Goal: Task Accomplishment & Management: Manage account settings

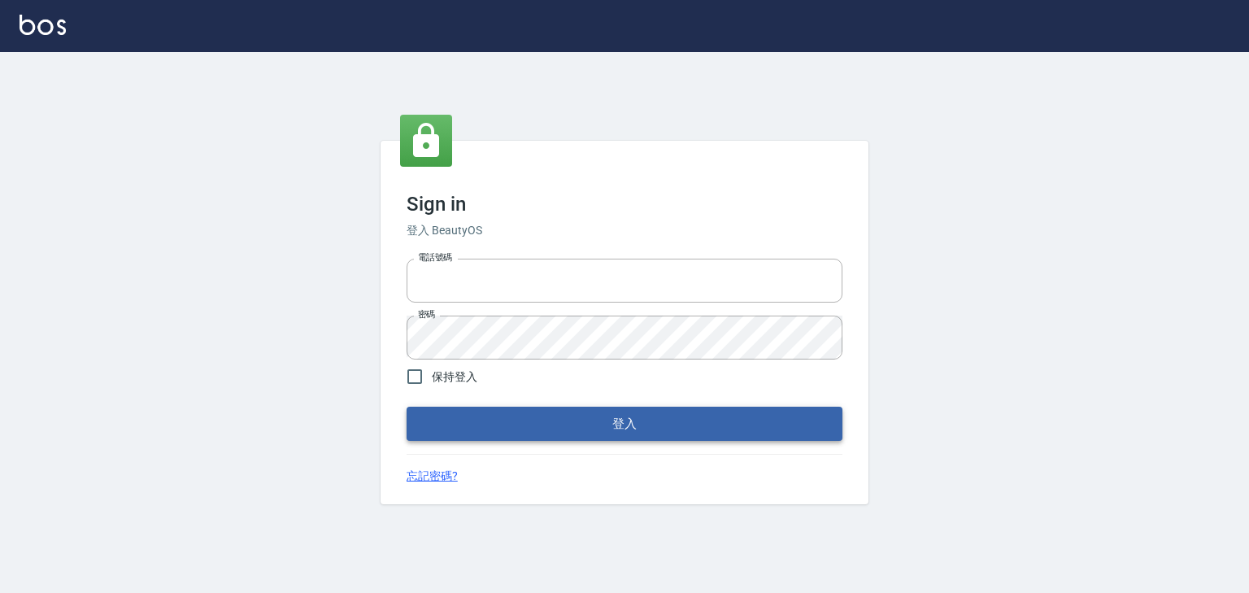
type input "0952331713"
click at [594, 412] on button "登入" at bounding box center [625, 424] width 436 height 34
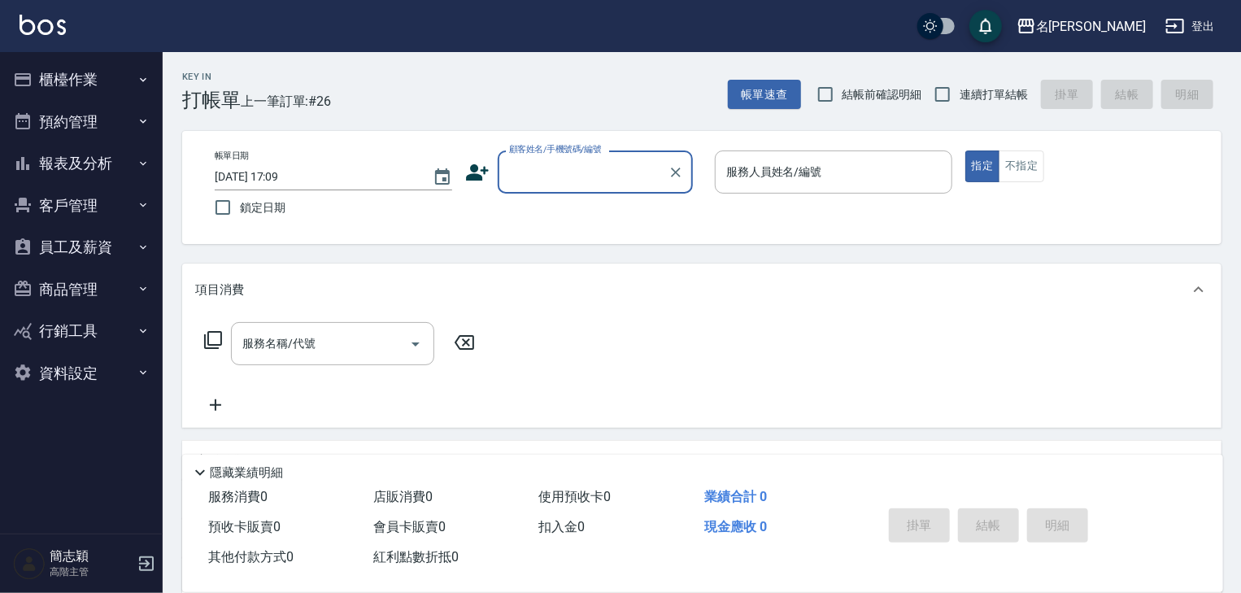
click at [143, 167] on icon "button" at bounding box center [143, 163] width 13 height 13
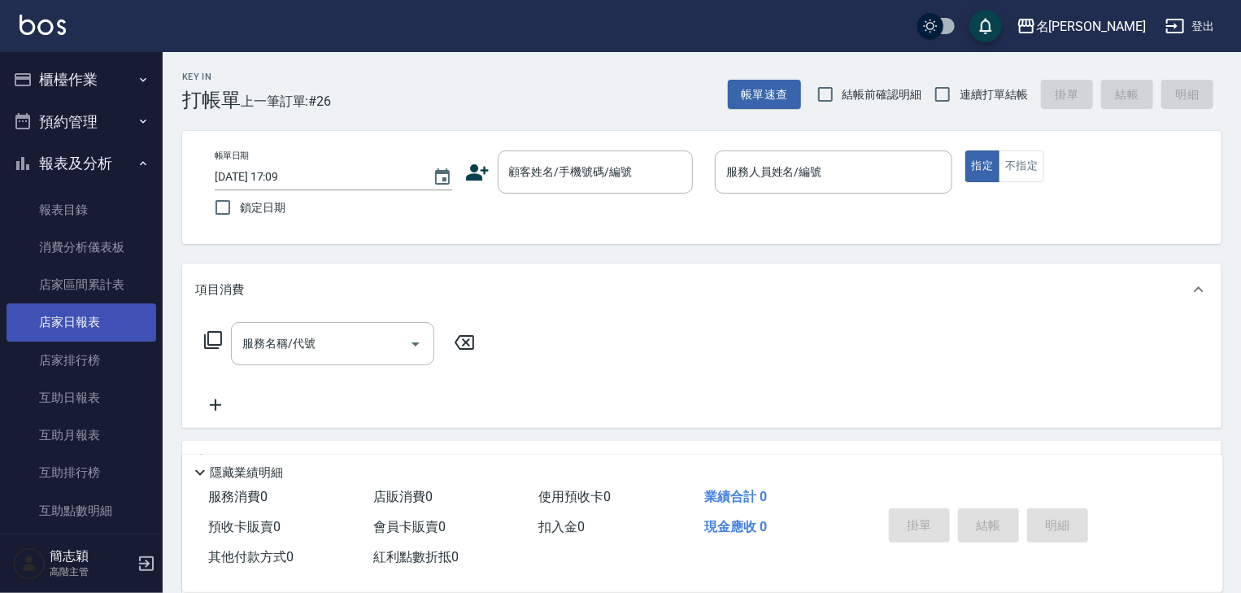
click at [75, 323] on link "店家日報表" at bounding box center [82, 321] width 150 height 37
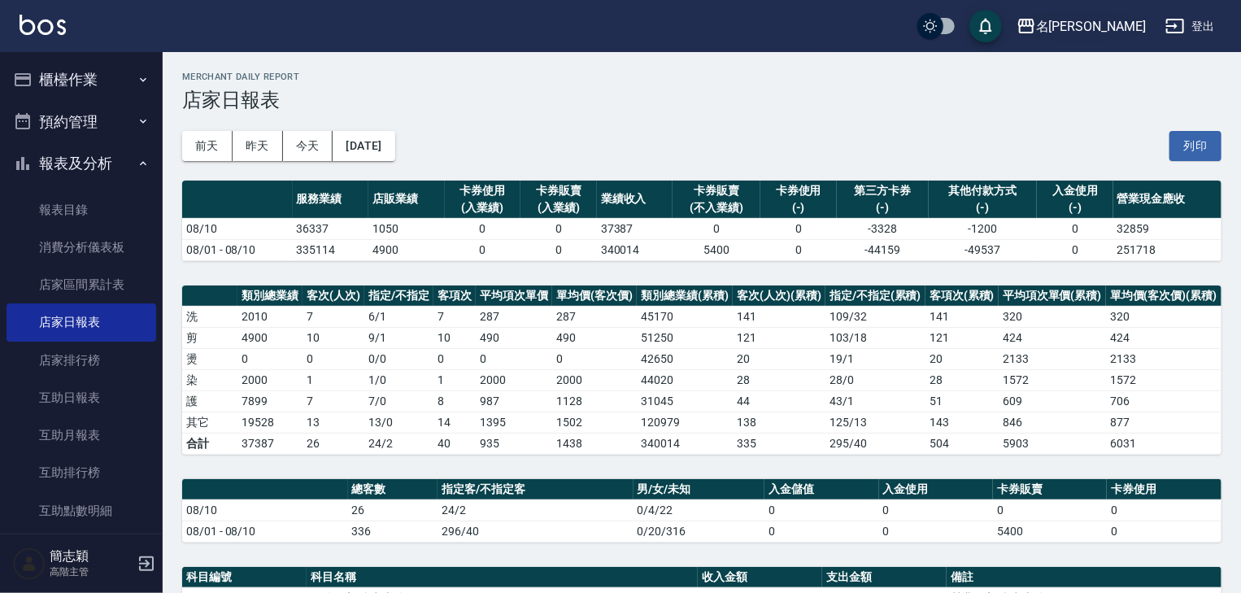
click at [1036, 28] on icon "button" at bounding box center [1026, 26] width 20 height 20
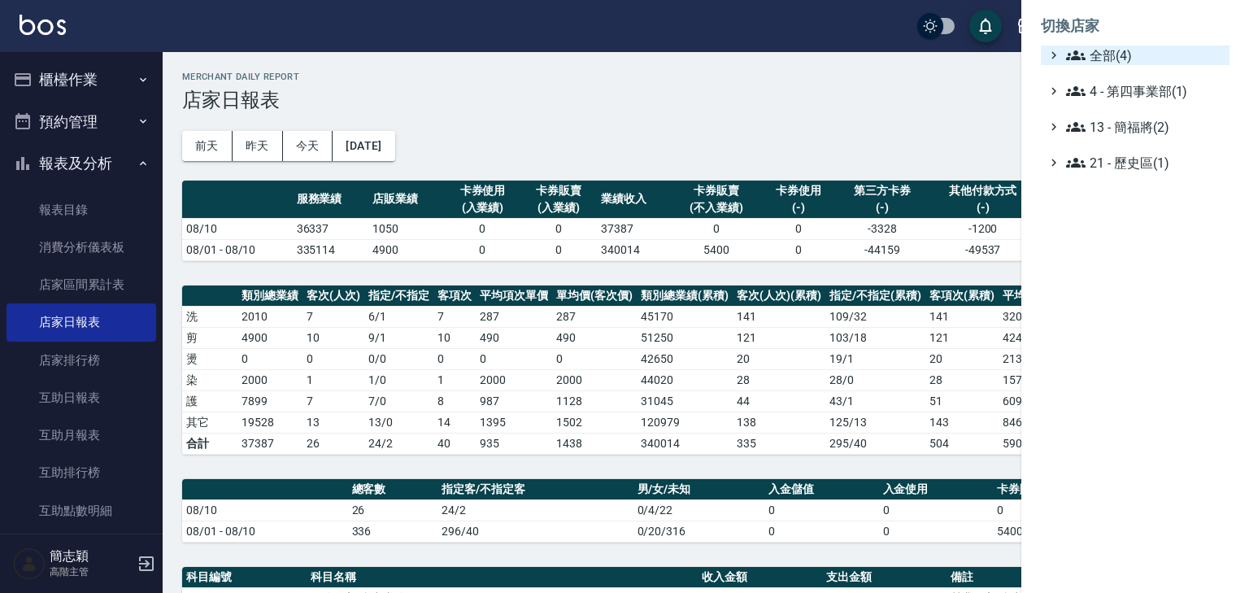
click at [1073, 52] on icon at bounding box center [1076, 55] width 20 height 10
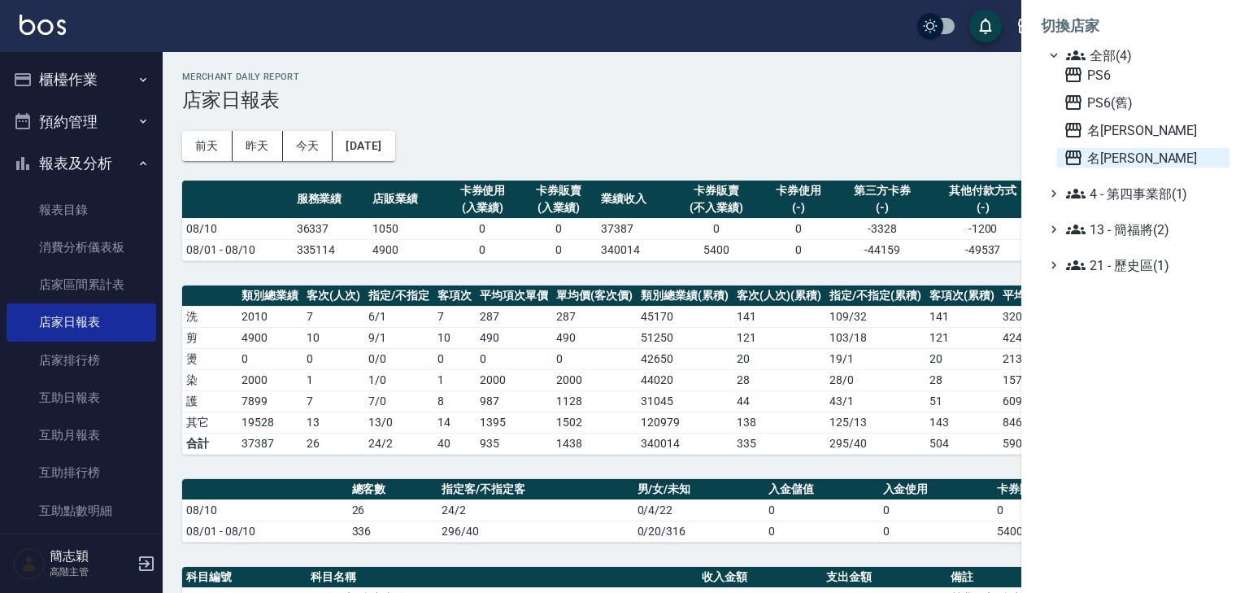
click at [1073, 153] on icon at bounding box center [1073, 157] width 16 height 15
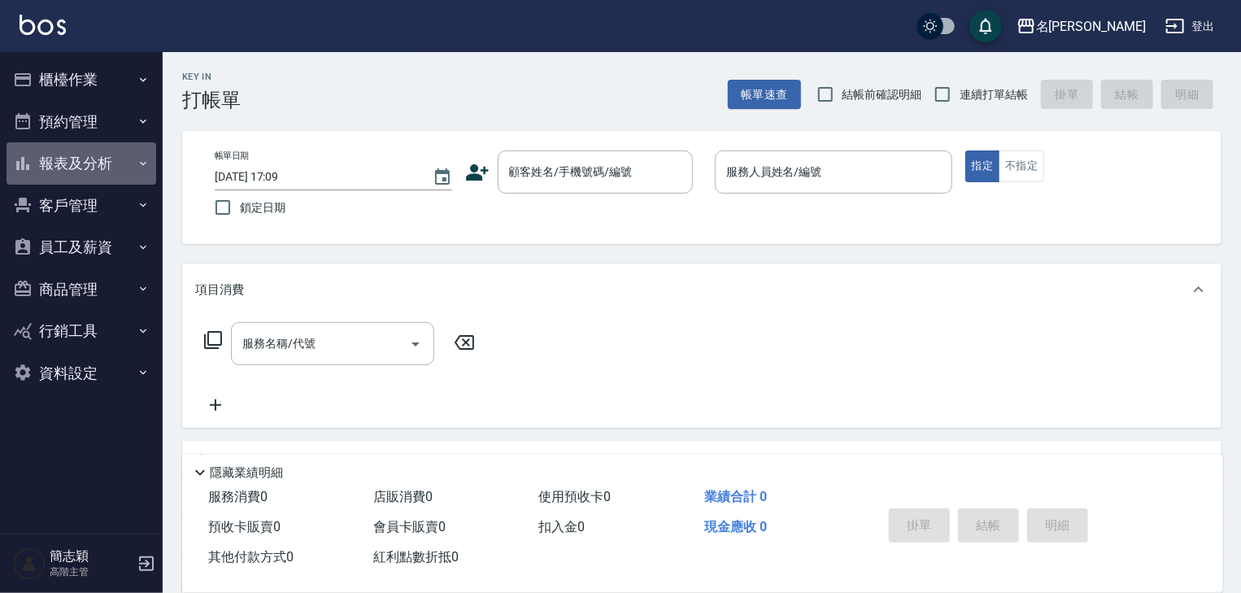
click at [141, 163] on icon "button" at bounding box center [143, 163] width 7 height 4
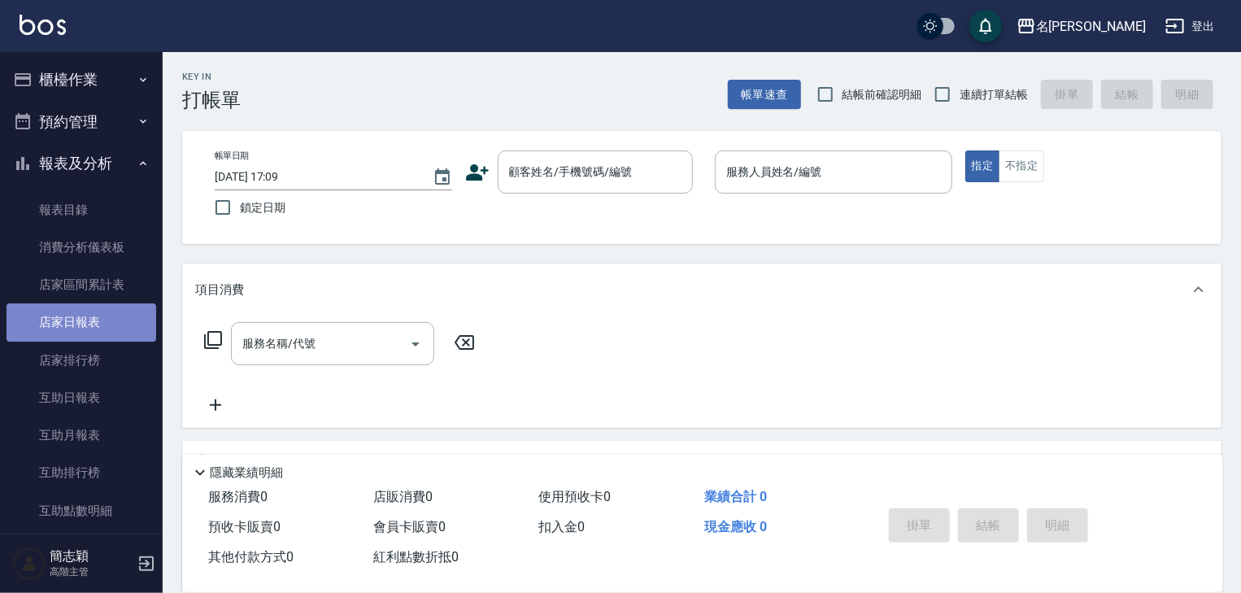
click at [80, 325] on link "店家日報表" at bounding box center [82, 321] width 150 height 37
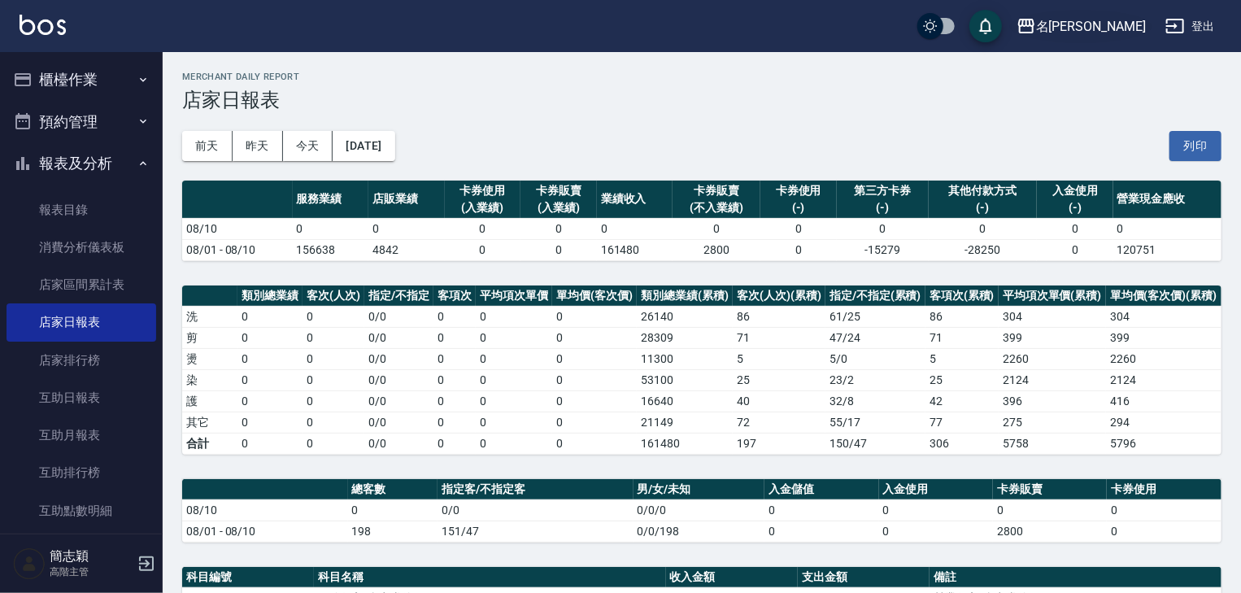
click at [1036, 27] on icon "button" at bounding box center [1026, 26] width 20 height 20
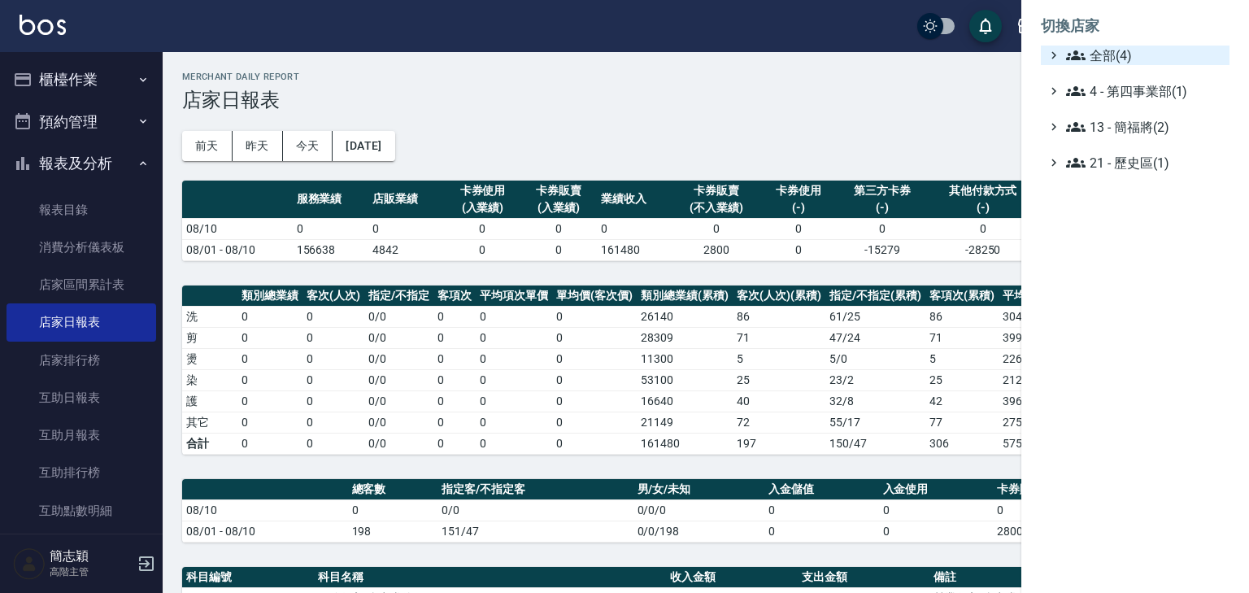
click at [1075, 46] on icon at bounding box center [1076, 56] width 20 height 20
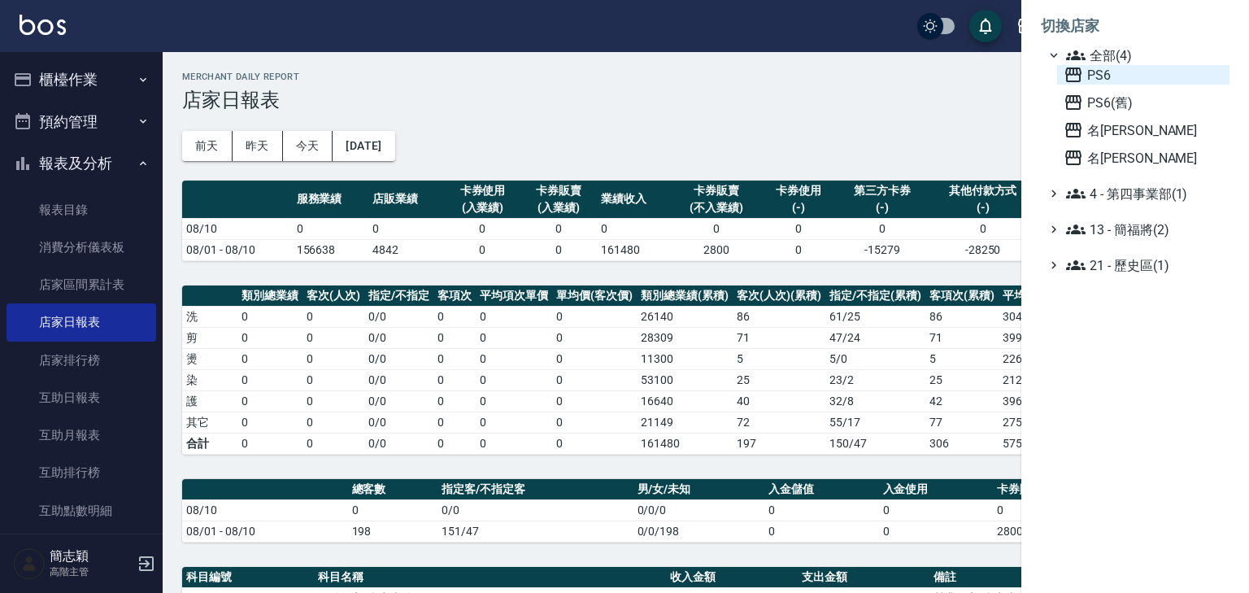
click at [1070, 68] on icon at bounding box center [1073, 74] width 16 height 15
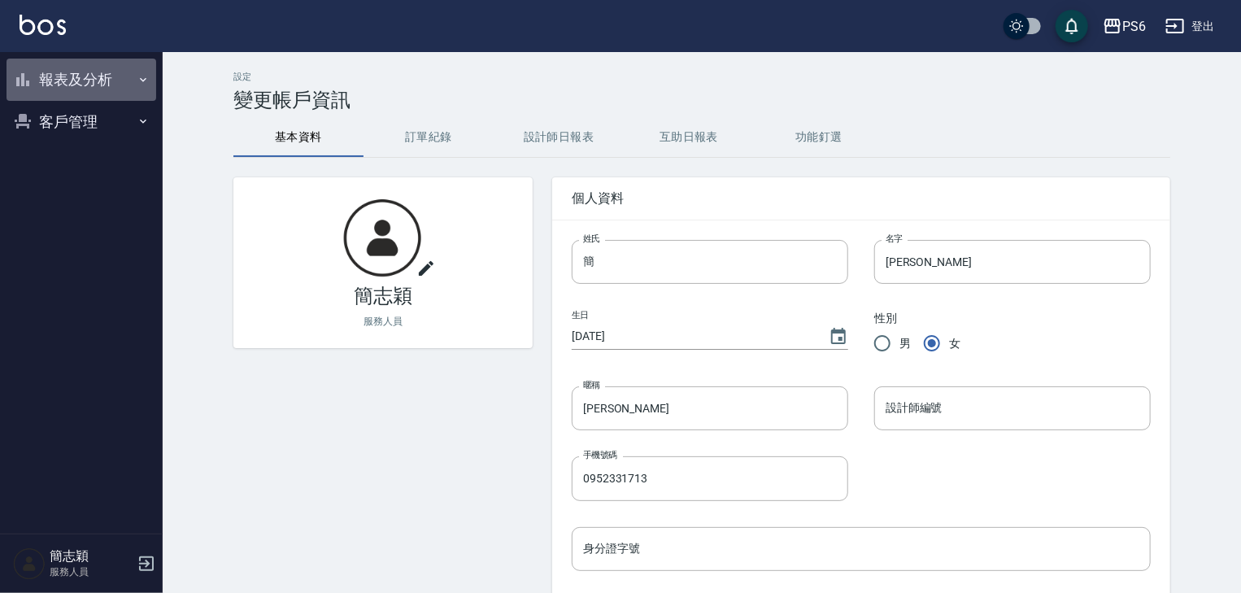
click at [140, 78] on icon "button" at bounding box center [143, 79] width 13 height 13
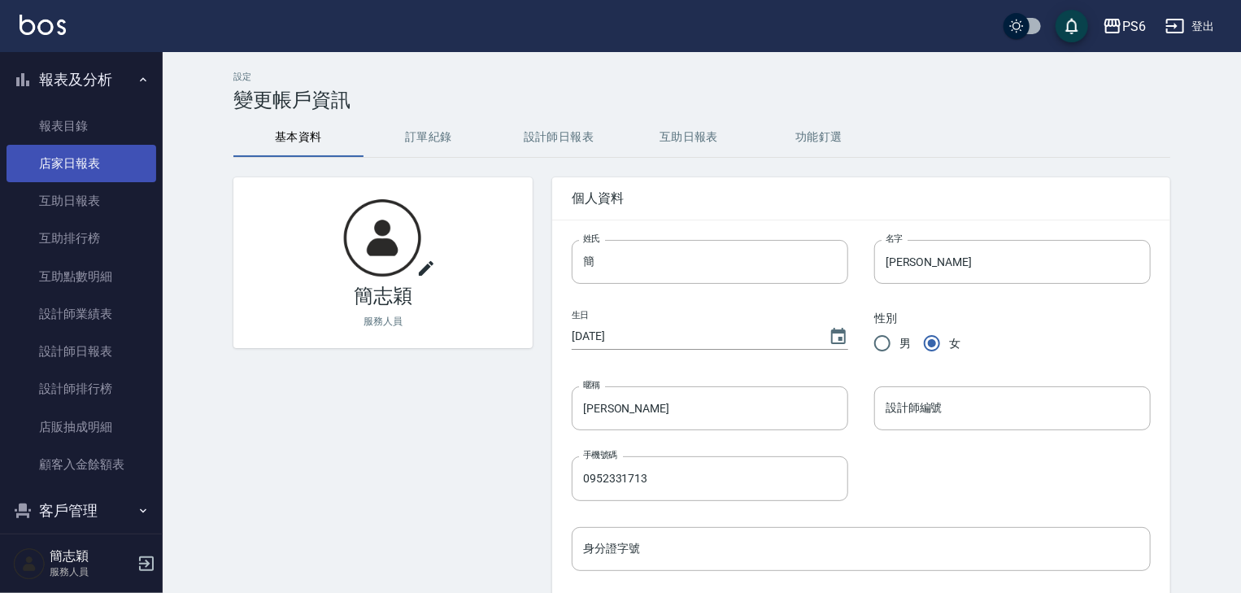
click at [98, 168] on link "店家日報表" at bounding box center [82, 163] width 150 height 37
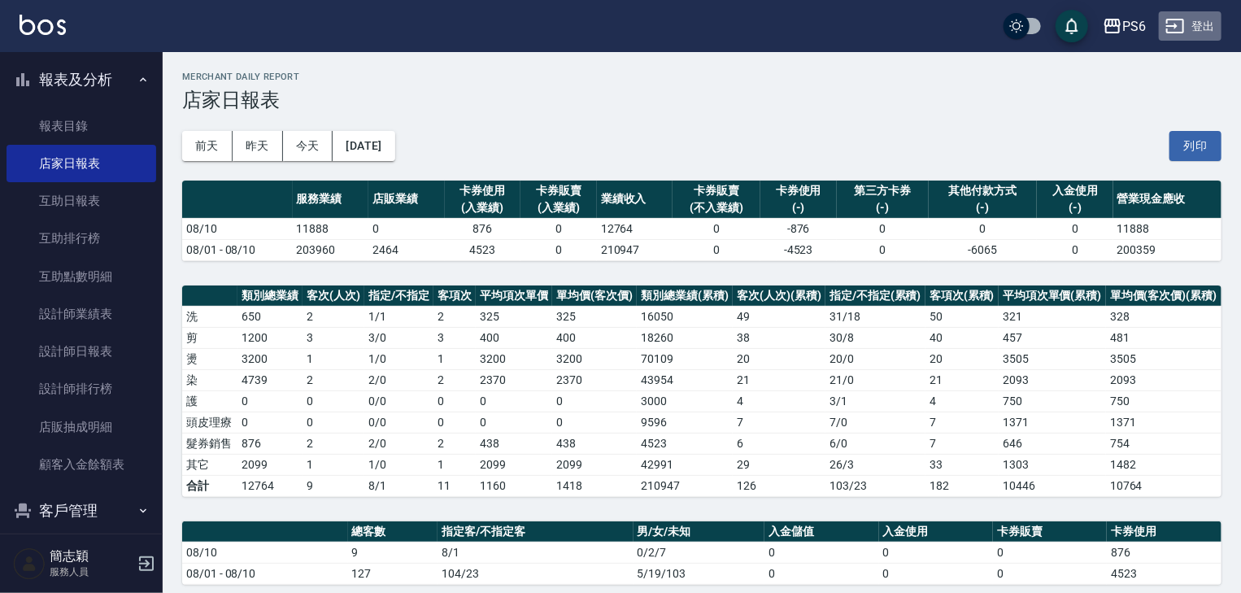
click at [1197, 26] on button "登出" at bounding box center [1190, 26] width 63 height 30
